Goal: Task Accomplishment & Management: Manage account settings

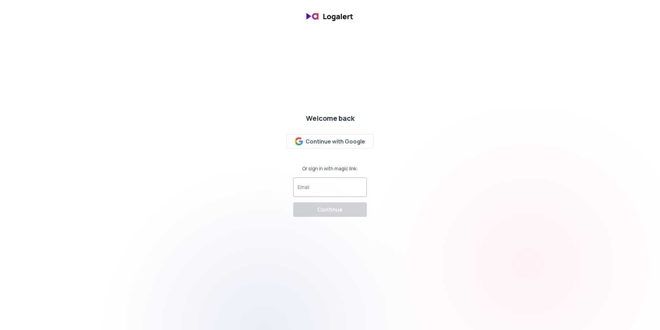
click at [324, 187] on input "Email" at bounding box center [330, 190] width 65 height 7
click at [325, 188] on input "Email" at bounding box center [330, 190] width 65 height 7
click at [333, 188] on input "Email" at bounding box center [330, 190] width 65 height 7
paste input "kurt@haverford.com.au"
type input "kurt@haverford.com.au"
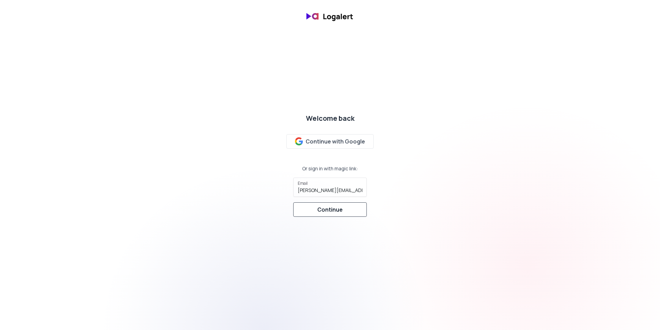
click at [316, 208] on button "Continue" at bounding box center [330, 209] width 74 height 14
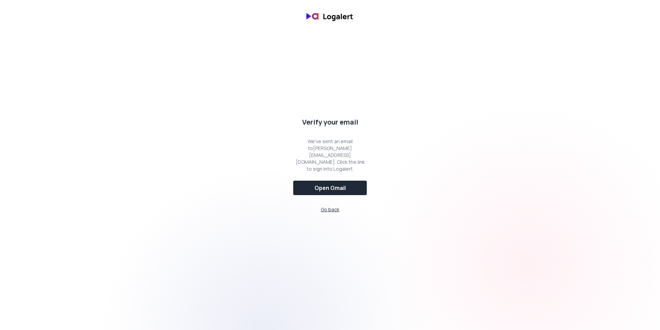
click at [336, 206] on span "Go back" at bounding box center [330, 209] width 19 height 7
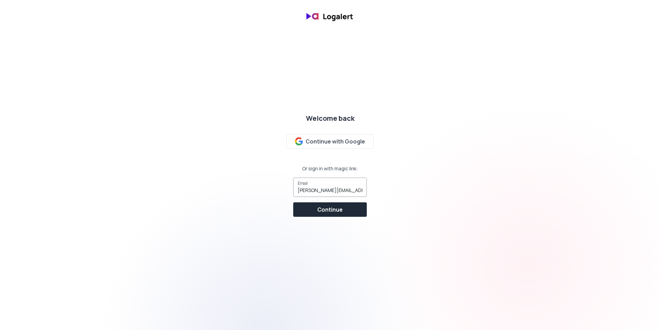
click at [336, 187] on input "kurt@haverford.com.au" at bounding box center [330, 190] width 65 height 7
type input "[PERSON_NAME][EMAIL_ADDRESS][DOMAIN_NAME]"
click at [334, 209] on div "Continue" at bounding box center [329, 209] width 25 height 8
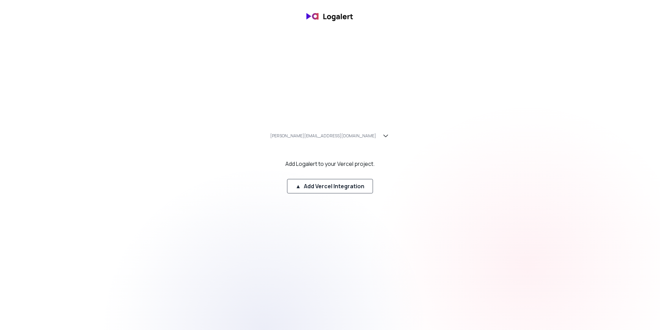
click at [333, 192] on button "▲ Add Vercel Integration" at bounding box center [330, 186] width 86 height 14
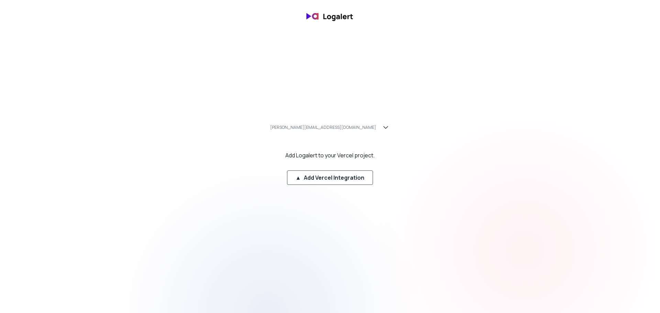
click at [355, 182] on button "▲ Add Vercel Integration" at bounding box center [330, 178] width 86 height 14
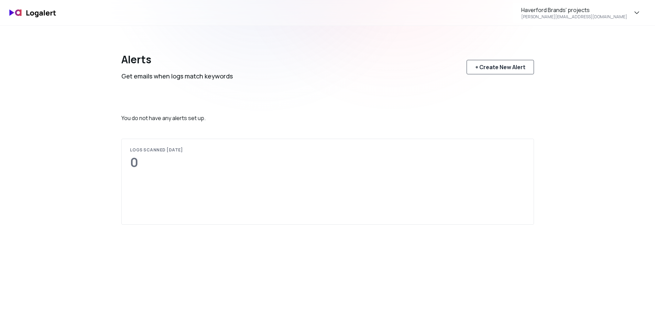
click at [512, 68] on div "+ Create New Alert" at bounding box center [500, 67] width 50 height 8
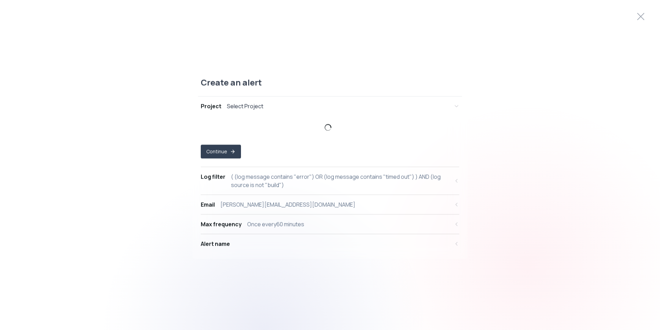
select select "prj_whielbUugzOhvgLvCbEfYeSHjrkV"
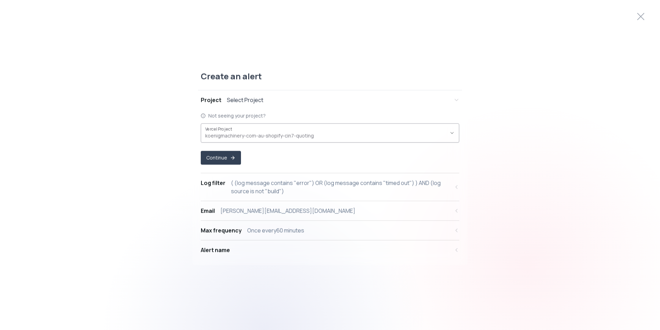
click at [240, 133] on span "koenigmachinery-com-au-shopify-cin7-quoting ," at bounding box center [325, 135] width 241 height 7
click at [306, 188] on div "( (log message contains "error") OR (log message contains "timed out") ) AND (l…" at bounding box center [340, 186] width 219 height 17
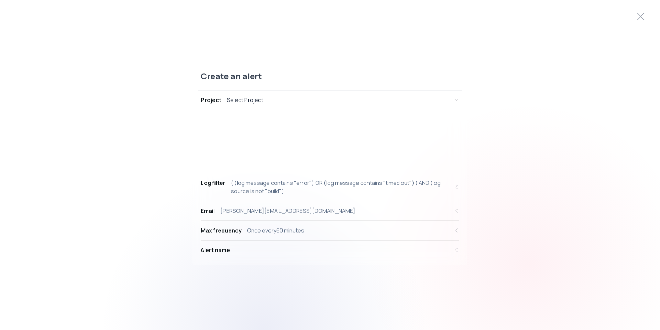
select select "message"
select select "CONTAINS"
select select "OR"
select select "message"
select select "CONTAINS"
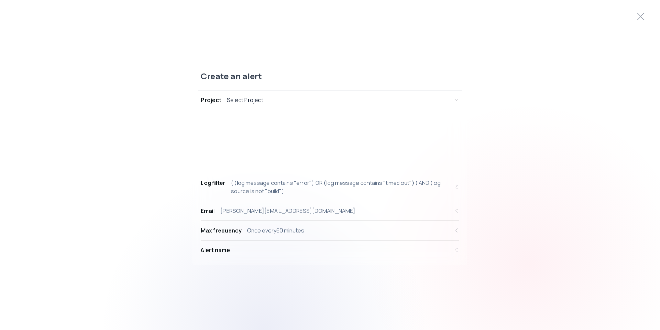
select select "AND"
select select "source"
select select "NOT_EQUALS"
select select "build"
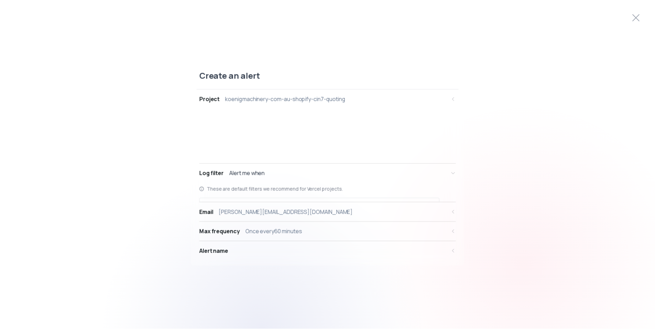
scroll to position [7, 0]
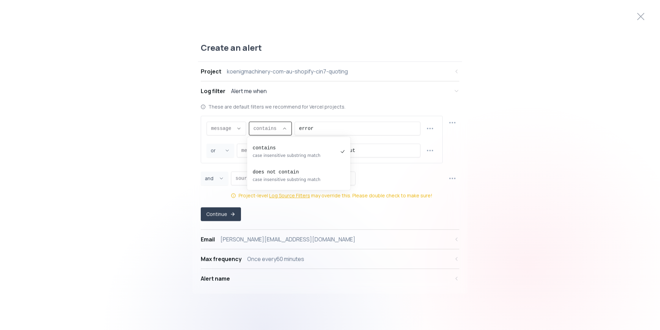
click at [276, 130] on button "contains ," at bounding box center [270, 128] width 43 height 14
click at [283, 150] on pre "contains" at bounding box center [295, 147] width 85 height 7
click at [282, 241] on div "Email lee@haverford.com.au" at bounding box center [325, 239] width 249 height 8
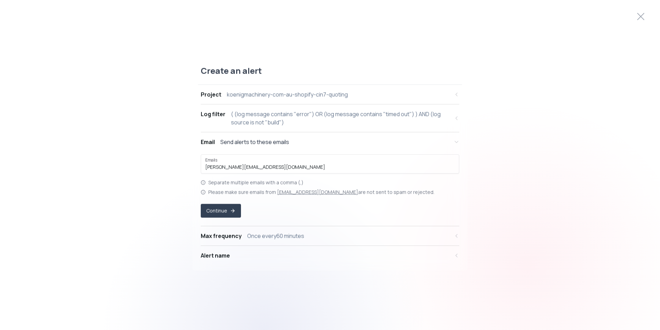
click at [293, 236] on div "Once every 60 minutes" at bounding box center [275, 235] width 57 height 8
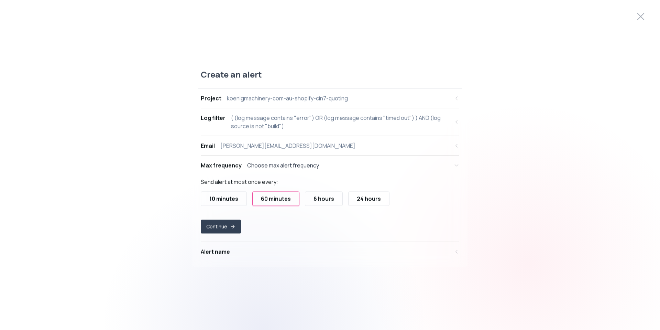
click at [232, 202] on div "10 minutes" at bounding box center [223, 198] width 29 height 8
click at [228, 225] on button "Continue" at bounding box center [221, 226] width 40 height 14
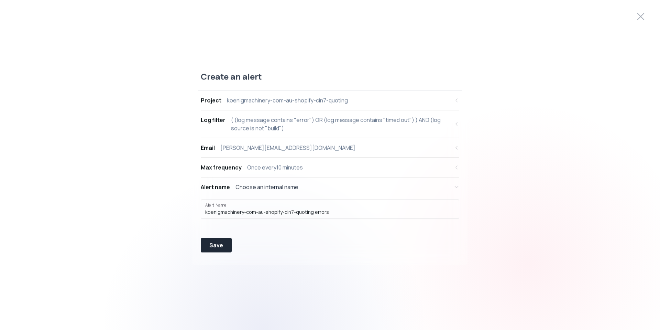
click at [289, 167] on div "Once every 10 minutes" at bounding box center [275, 167] width 56 height 8
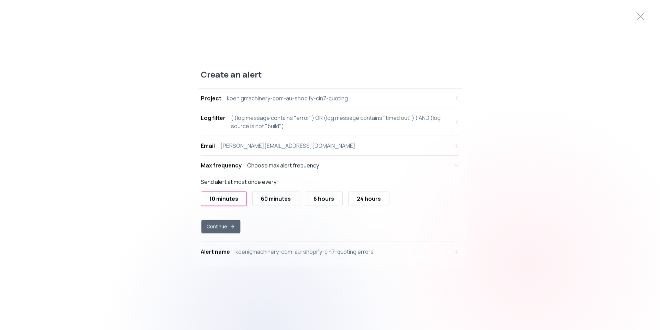
click at [228, 226] on button "Continue" at bounding box center [221, 226] width 39 height 13
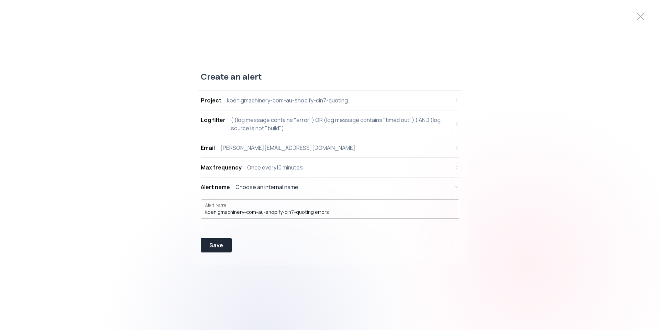
click at [315, 213] on input "koenigmachinery-com-au-shopify-cin7-quoting errors" at bounding box center [330, 211] width 250 height 7
type input "K"
type input "[PERSON_NAME] Machinery - Quoting System"
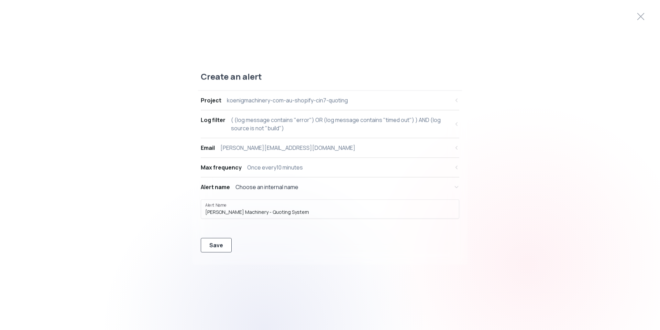
click at [215, 245] on div "Save" at bounding box center [216, 245] width 14 height 8
click at [270, 186] on div "Choose an internal name" at bounding box center [267, 187] width 63 height 8
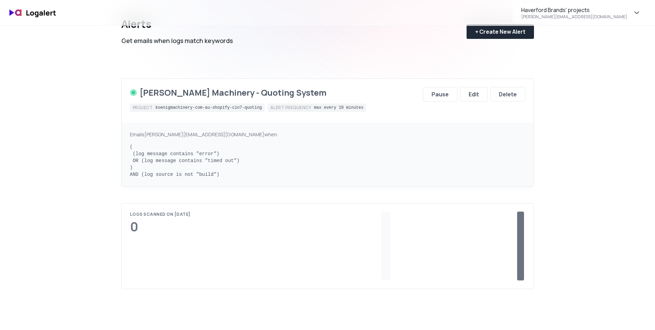
scroll to position [34, 0]
click at [595, 149] on div "Haverford Brands' projects lee@haverford.com.au Alerts Get emails when logs mat…" at bounding box center [327, 243] width 655 height 554
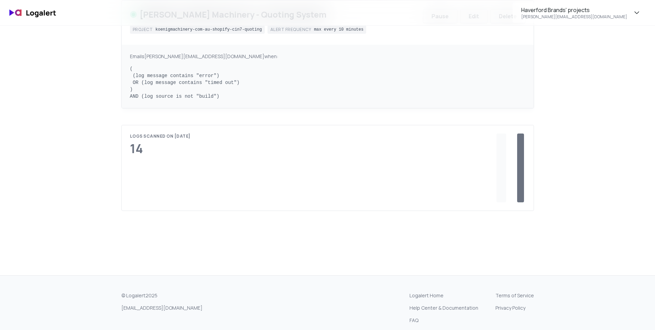
scroll to position [138, 0]
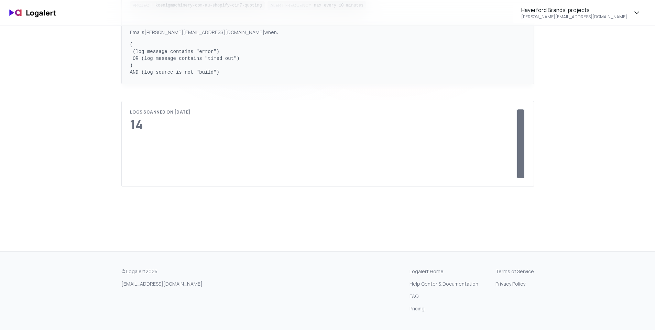
click at [519, 127] on div at bounding box center [520, 143] width 7 height 69
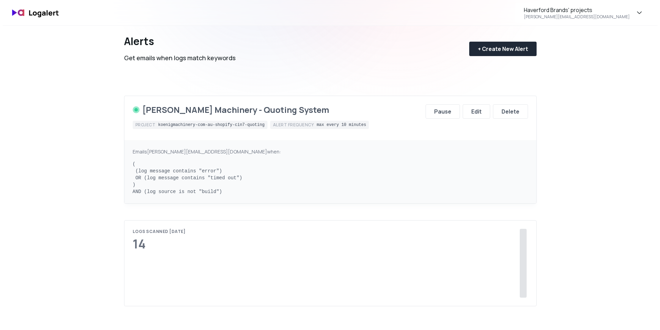
scroll to position [0, 0]
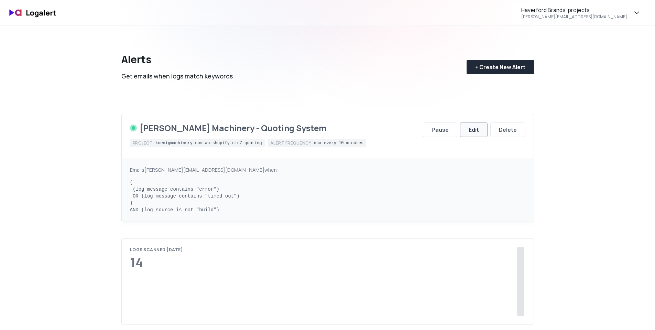
click at [466, 132] on button "Edit" at bounding box center [474, 129] width 28 height 14
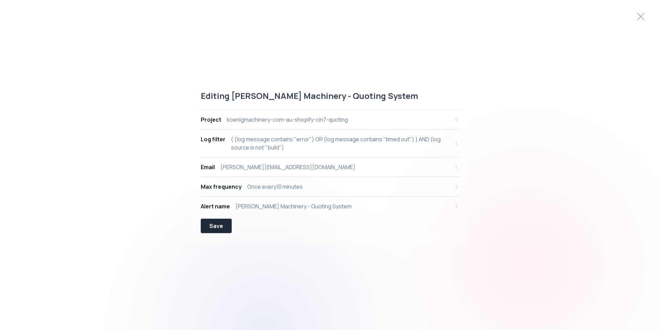
click at [378, 141] on div "( (log message contains "error") OR (log message contains "timed out") ) AND (l…" at bounding box center [340, 143] width 219 height 17
select select "message"
select select "CONTAINS"
select select "OR"
select select "message"
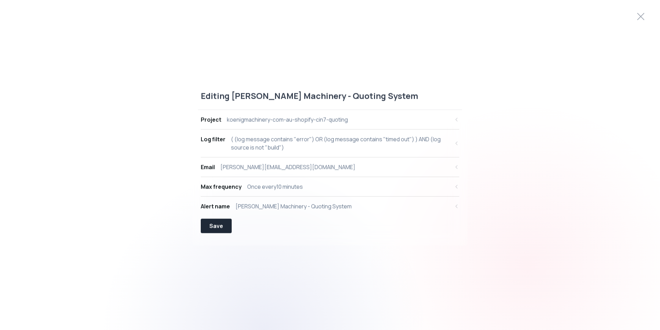
select select "CONTAINS"
select select "AND"
select select "source"
select select "NOT_EQUALS"
select select "build"
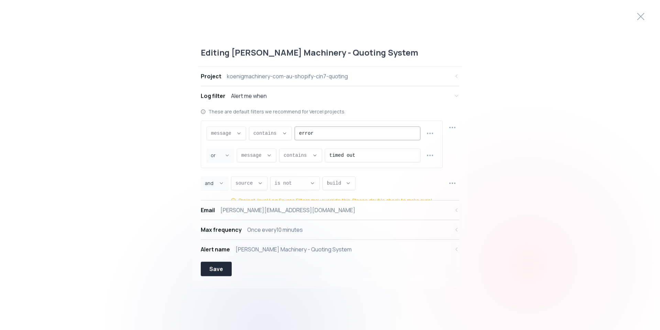
scroll to position [7, 0]
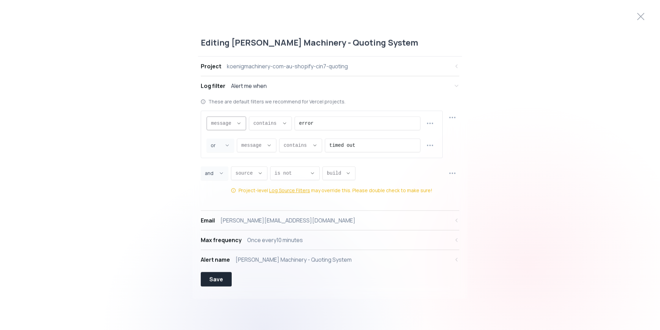
click at [230, 123] on span "message ," at bounding box center [222, 123] width 22 height 7
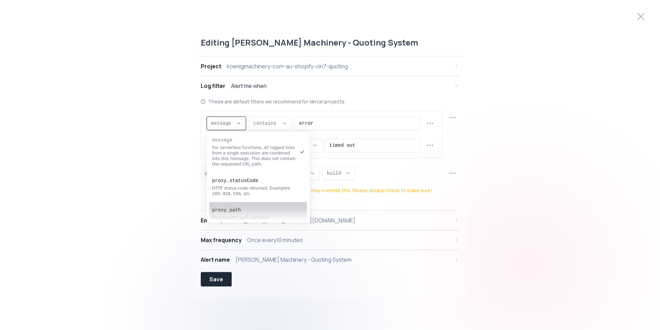
scroll to position [0, 0]
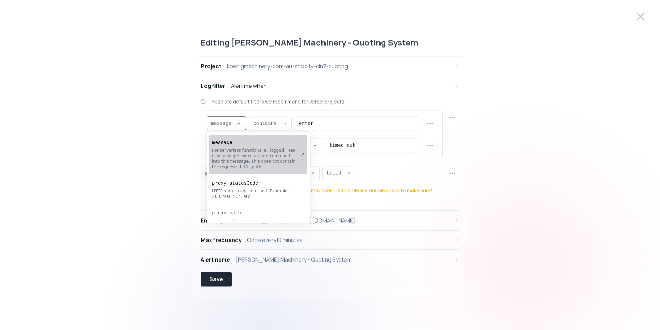
click at [486, 148] on div "Editing Koenig Machinery - Quoting System Project koenigmachinery-com-au-shopif…" at bounding box center [330, 165] width 660 height 273
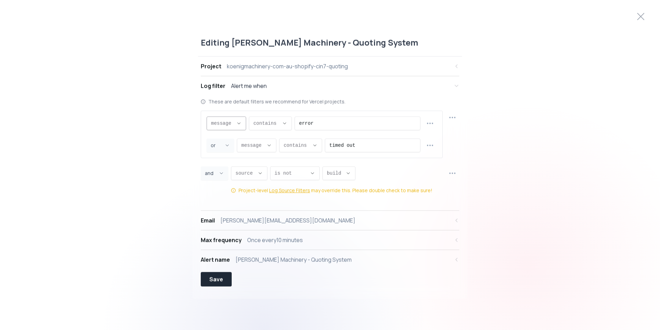
click at [231, 125] on span "message ," at bounding box center [222, 123] width 22 height 7
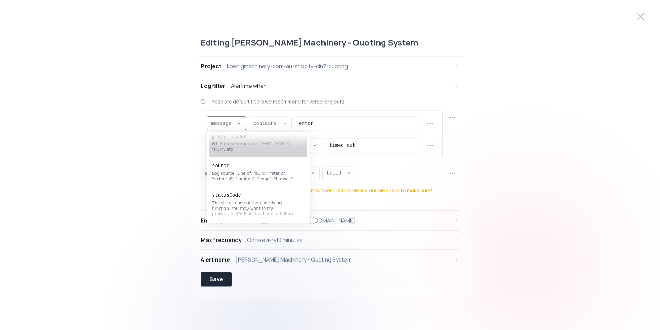
scroll to position [138, 0]
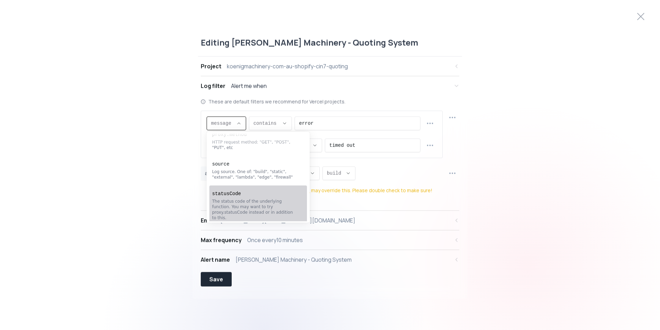
click at [274, 212] on div "The status code of the underlying function. You may want to try proxy.statusCod…" at bounding box center [254, 209] width 85 height 22
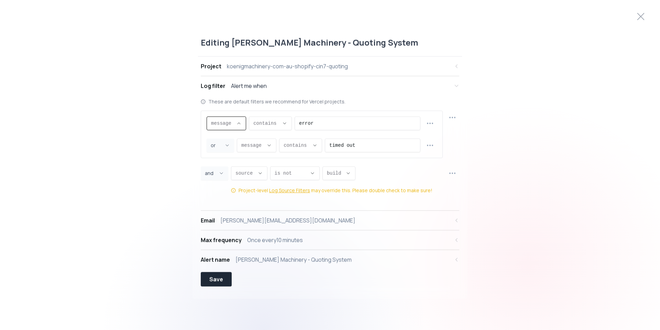
type input "statusCode"
select select "statusCode"
type input "EQUALS"
select select "EQUALS"
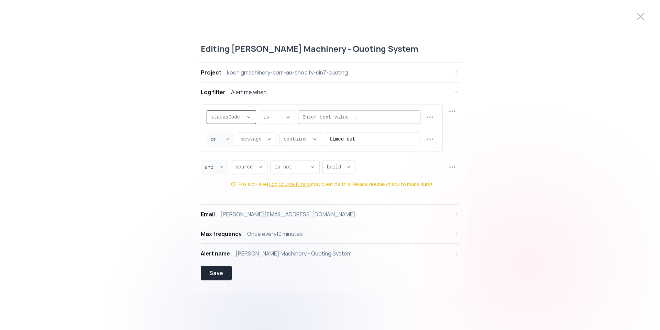
click at [313, 115] on input "error" at bounding box center [359, 116] width 113 height 13
click at [416, 116] on div "error" at bounding box center [359, 117] width 122 height 14
click at [412, 116] on input "1" at bounding box center [359, 116] width 113 height 13
type input "2"
click at [412, 116] on input "2" at bounding box center [359, 116] width 113 height 13
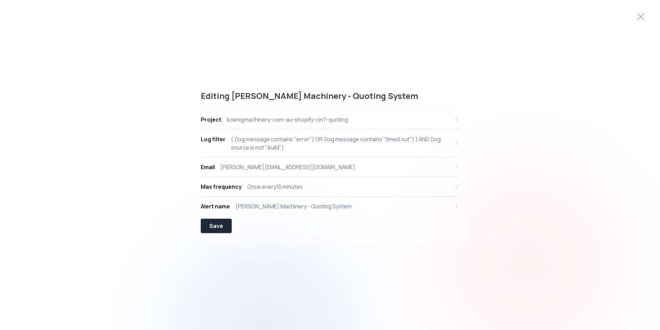
click at [336, 120] on div "koenigmachinery-com-au-shopify-cin7-quoting" at bounding box center [287, 119] width 121 height 8
select select "prj_whielbUugzOhvgLvCbEfYeSHjrkV"
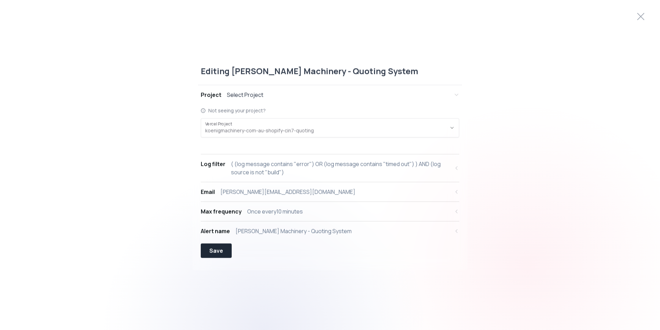
click at [141, 170] on div "Editing [PERSON_NAME] Machinery - Quoting System Project Select Project Not see…" at bounding box center [330, 165] width 660 height 216
